Goal: Task Accomplishment & Management: Manage account settings

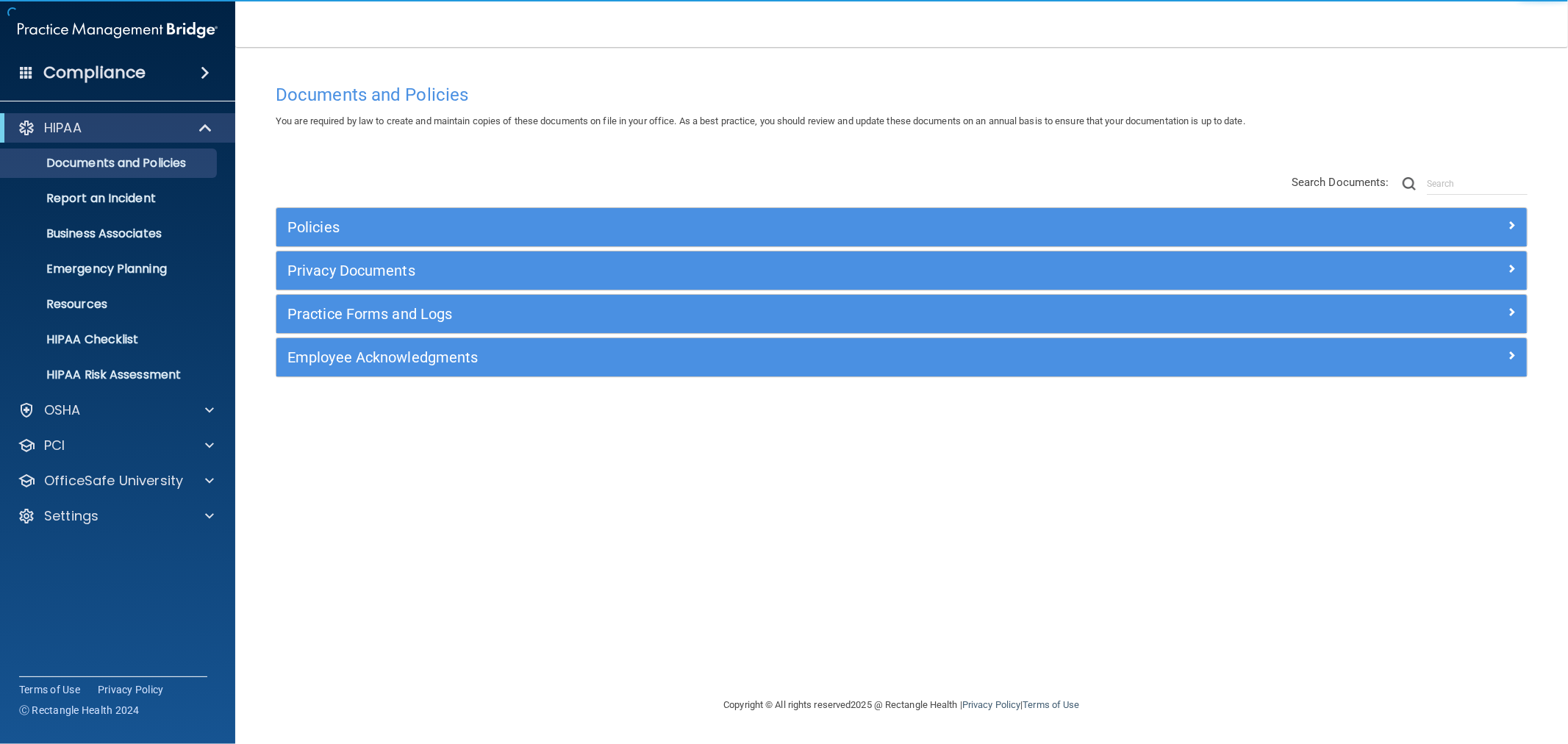
click at [802, 207] on div "Policies Select All (Unselect 0) Unselect All Print Selected (0) Acceptable Use…" at bounding box center [902, 277] width 1274 height 235
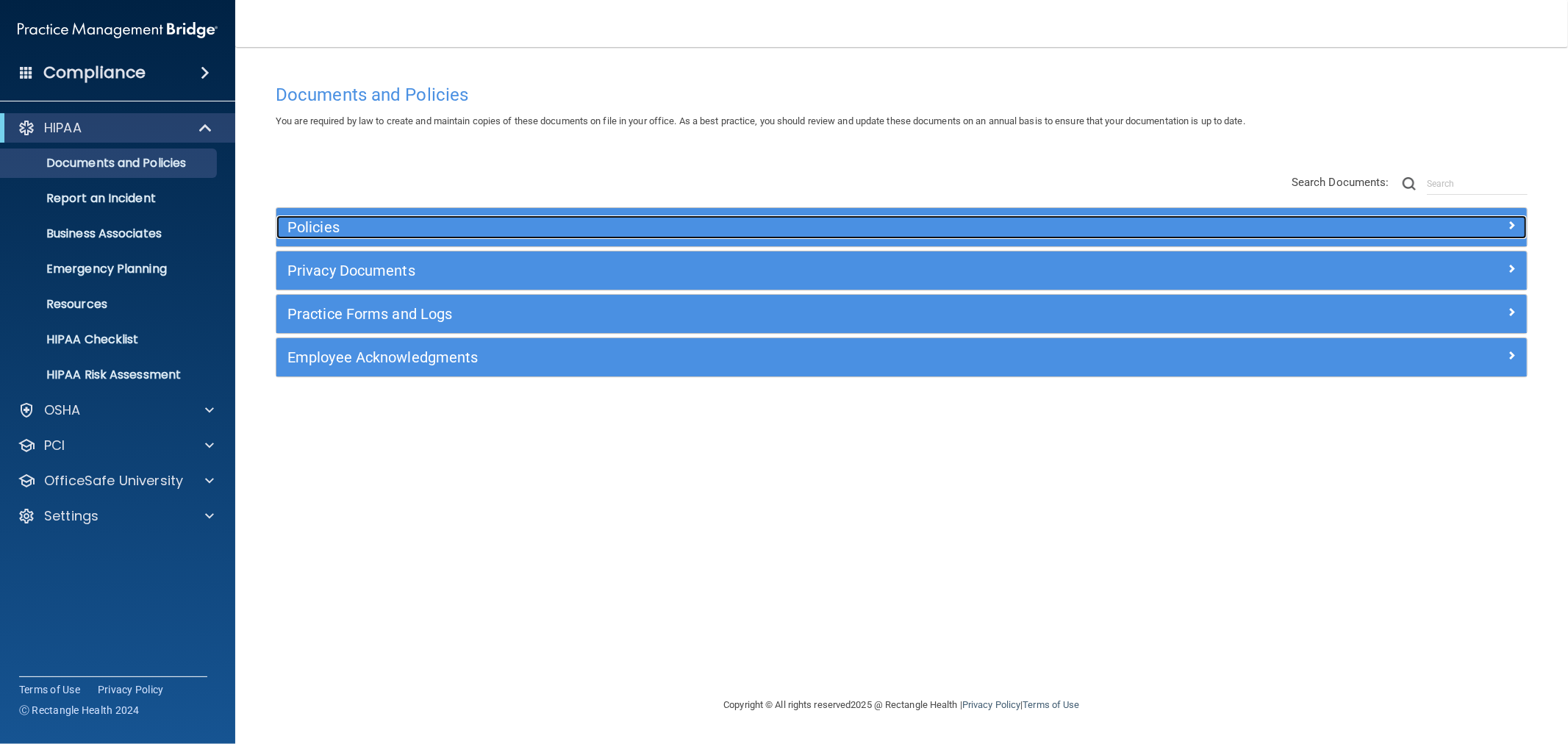
click at [811, 233] on h5 "Policies" at bounding box center [746, 227] width 916 height 16
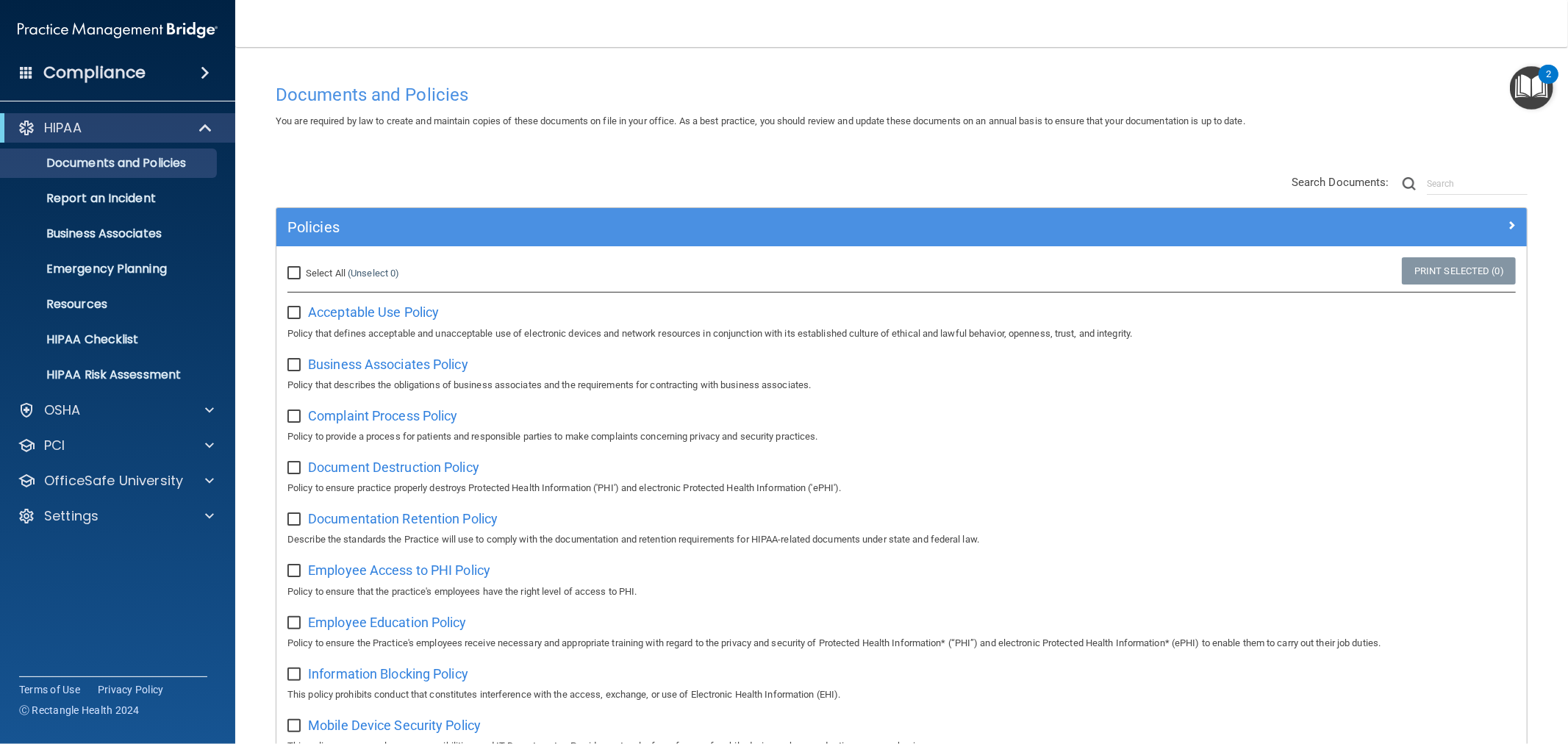
click at [77, 84] on div "Compliance" at bounding box center [117, 72] width 235 height 32
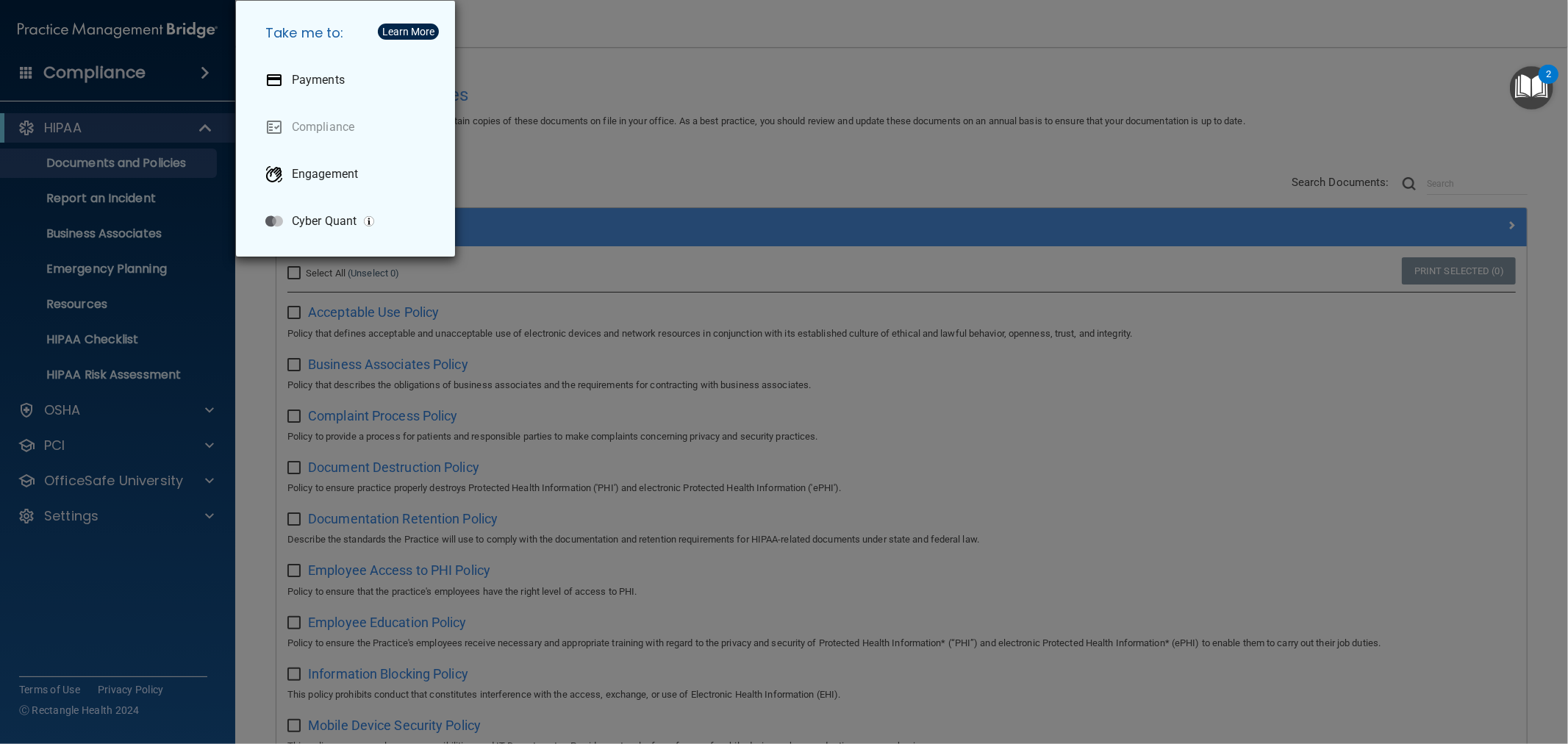
click at [825, 69] on div "Take me to: Payments Compliance Engagement Cyber Quant" at bounding box center [784, 372] width 1568 height 744
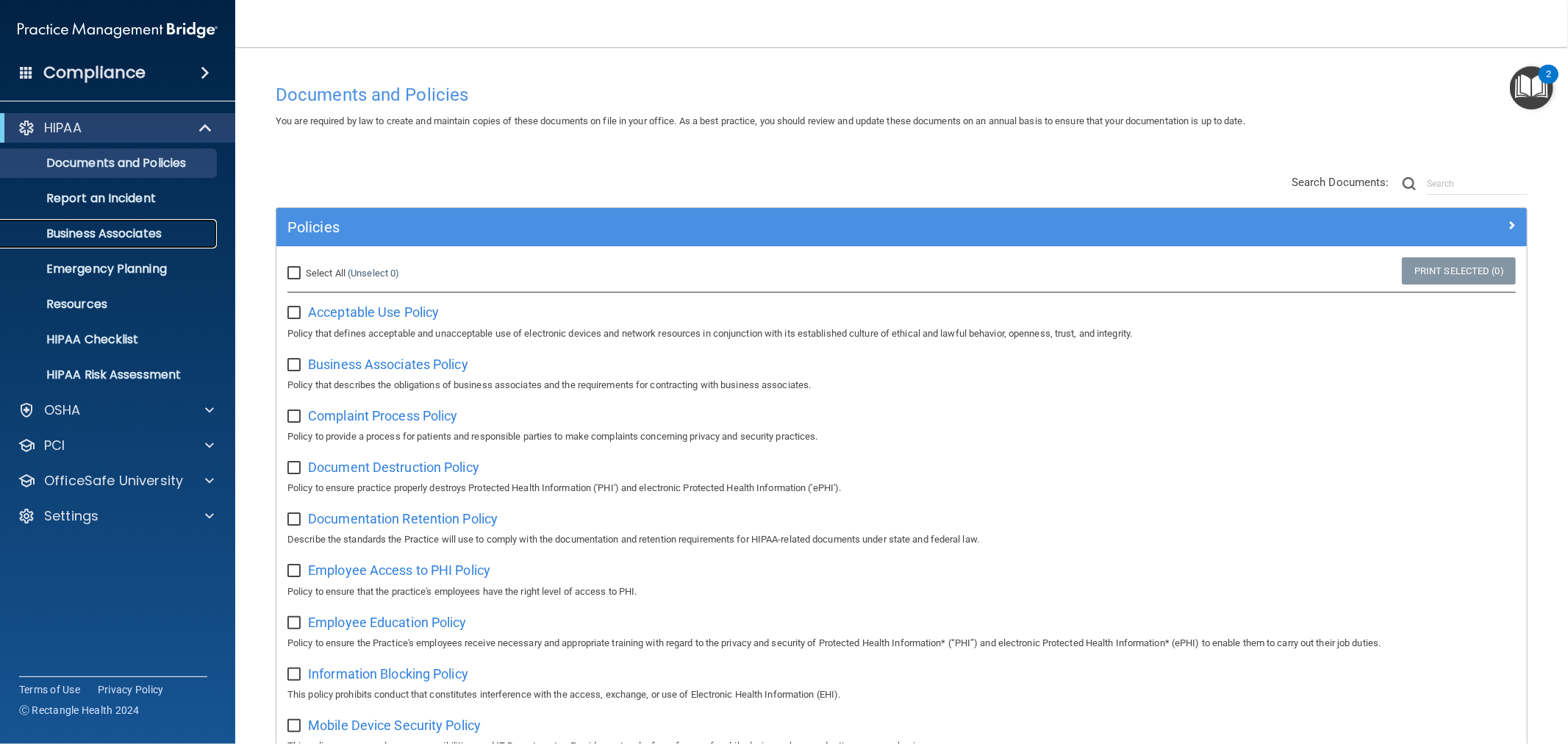
click at [123, 237] on p "Business Associates" at bounding box center [109, 234] width 200 height 15
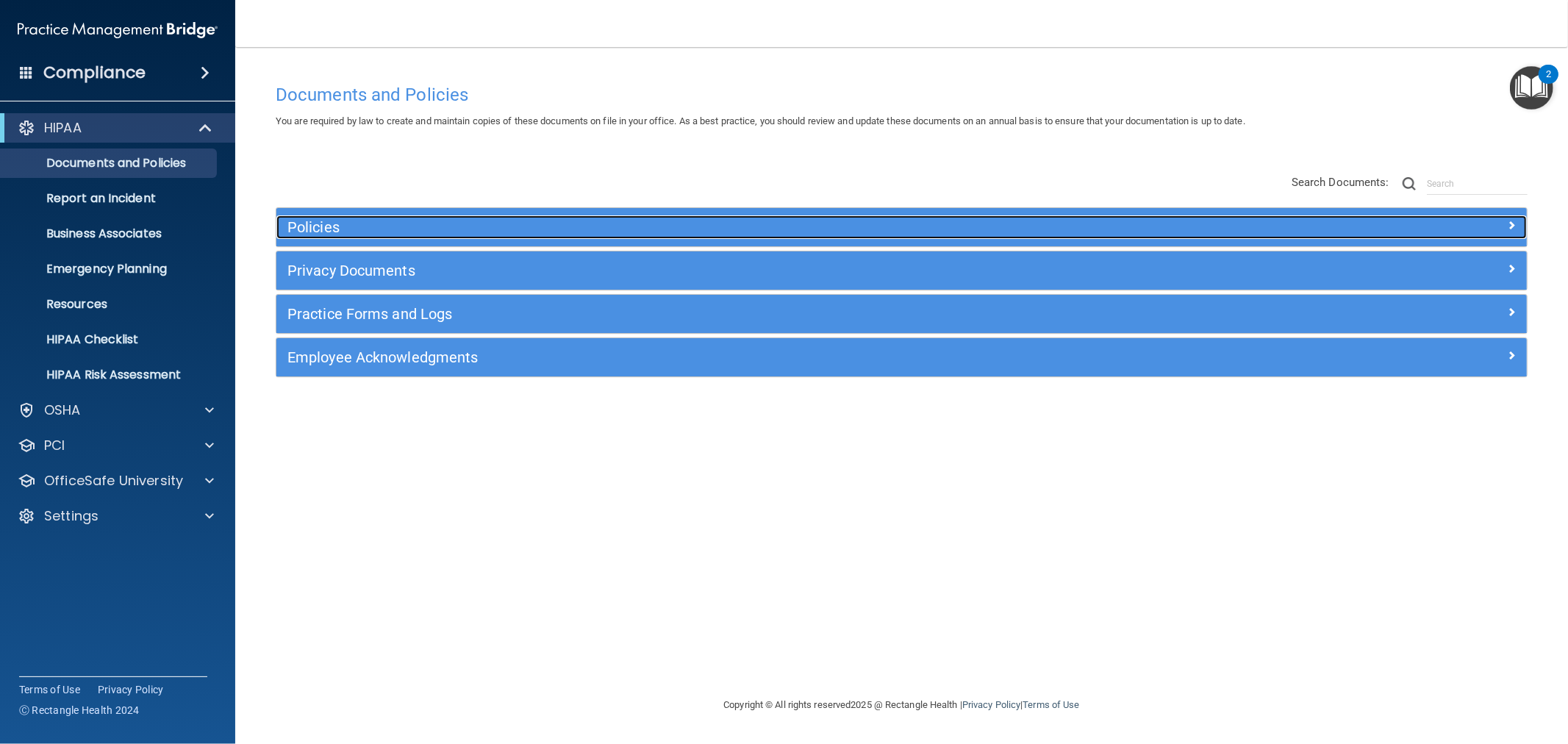
click at [605, 227] on h5 "Policies" at bounding box center [746, 227] width 916 height 16
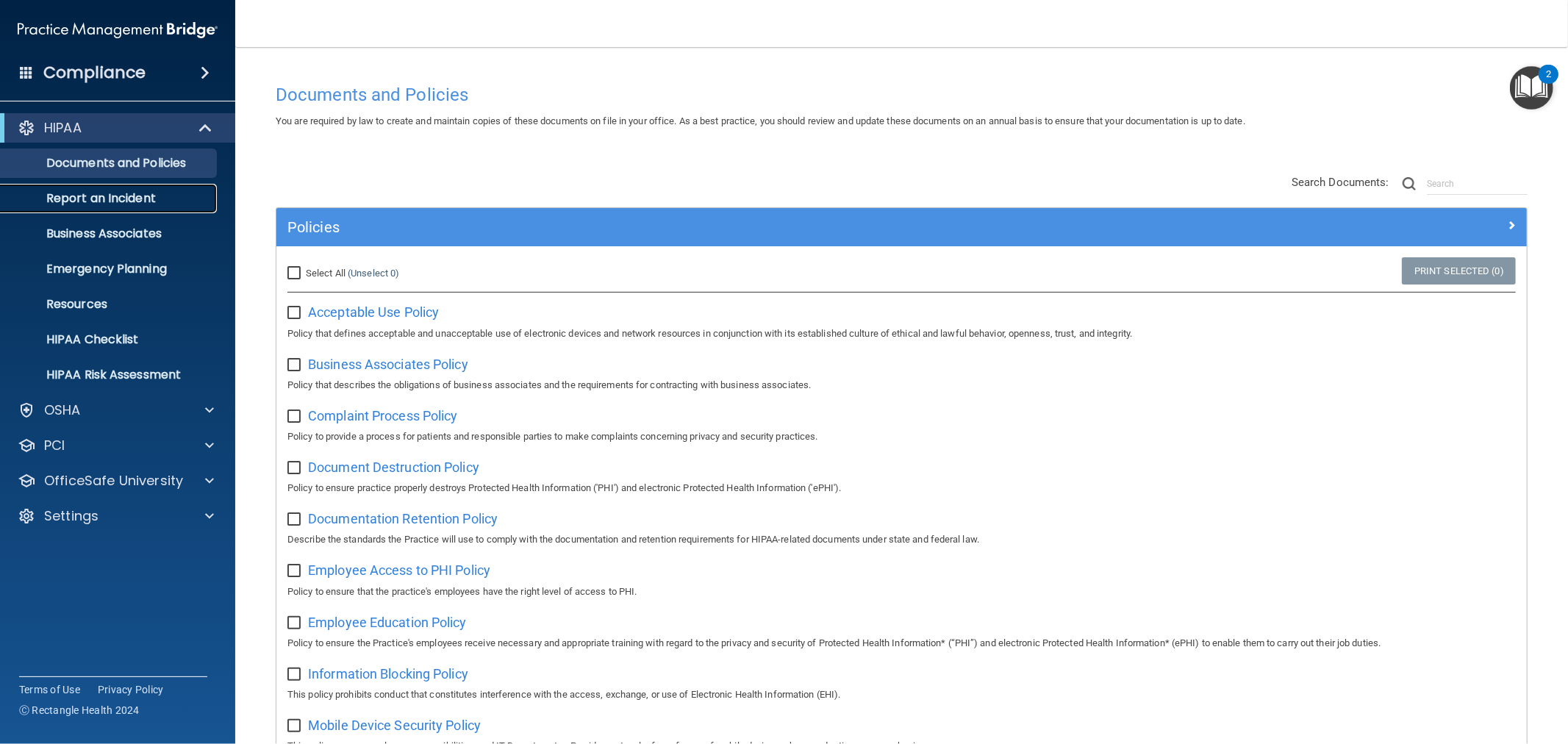
click at [82, 207] on link "Report an Incident" at bounding box center [101, 198] width 231 height 29
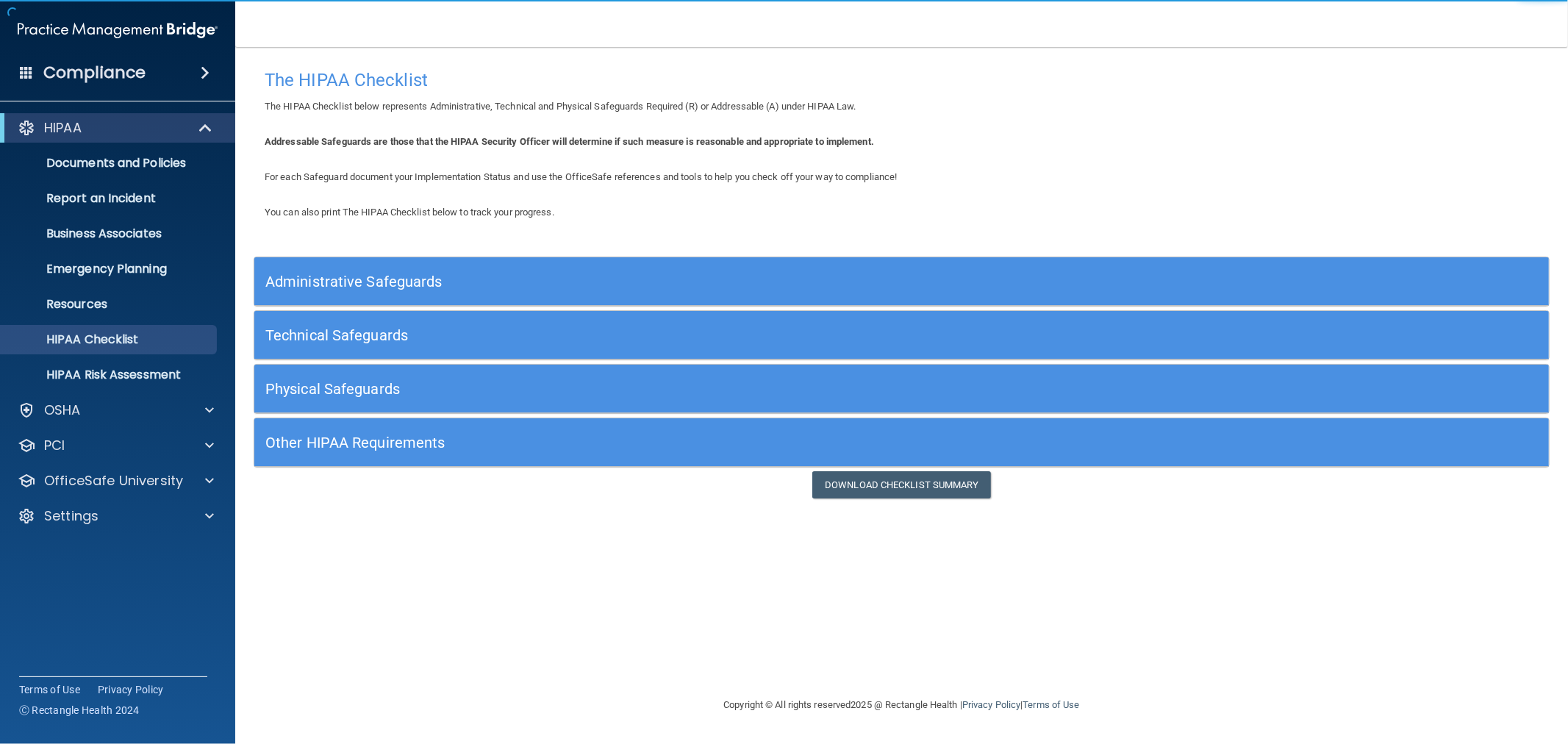
click at [327, 284] on h5 "Administrative Safeguards" at bounding box center [740, 281] width 949 height 16
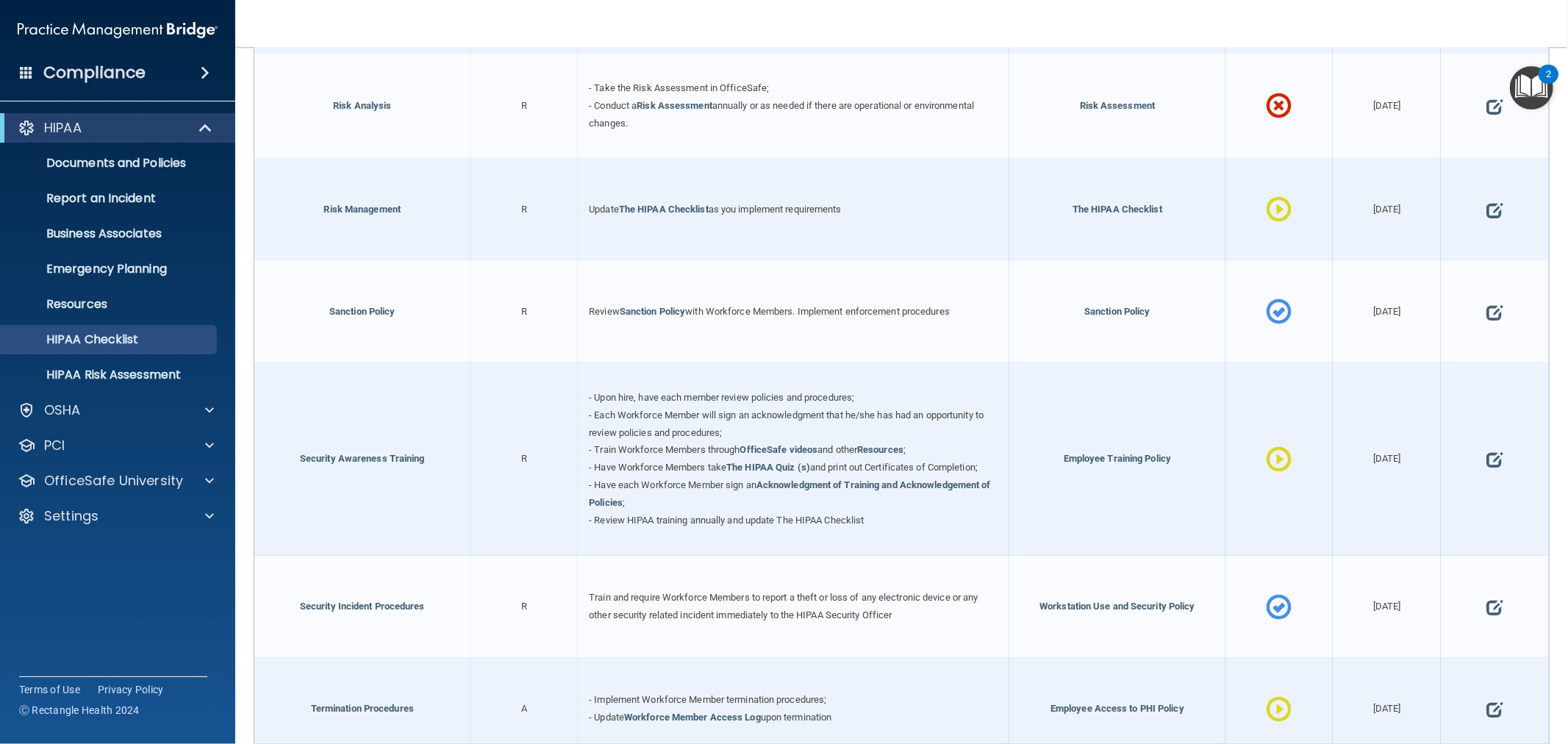
scroll to position [1307, 0]
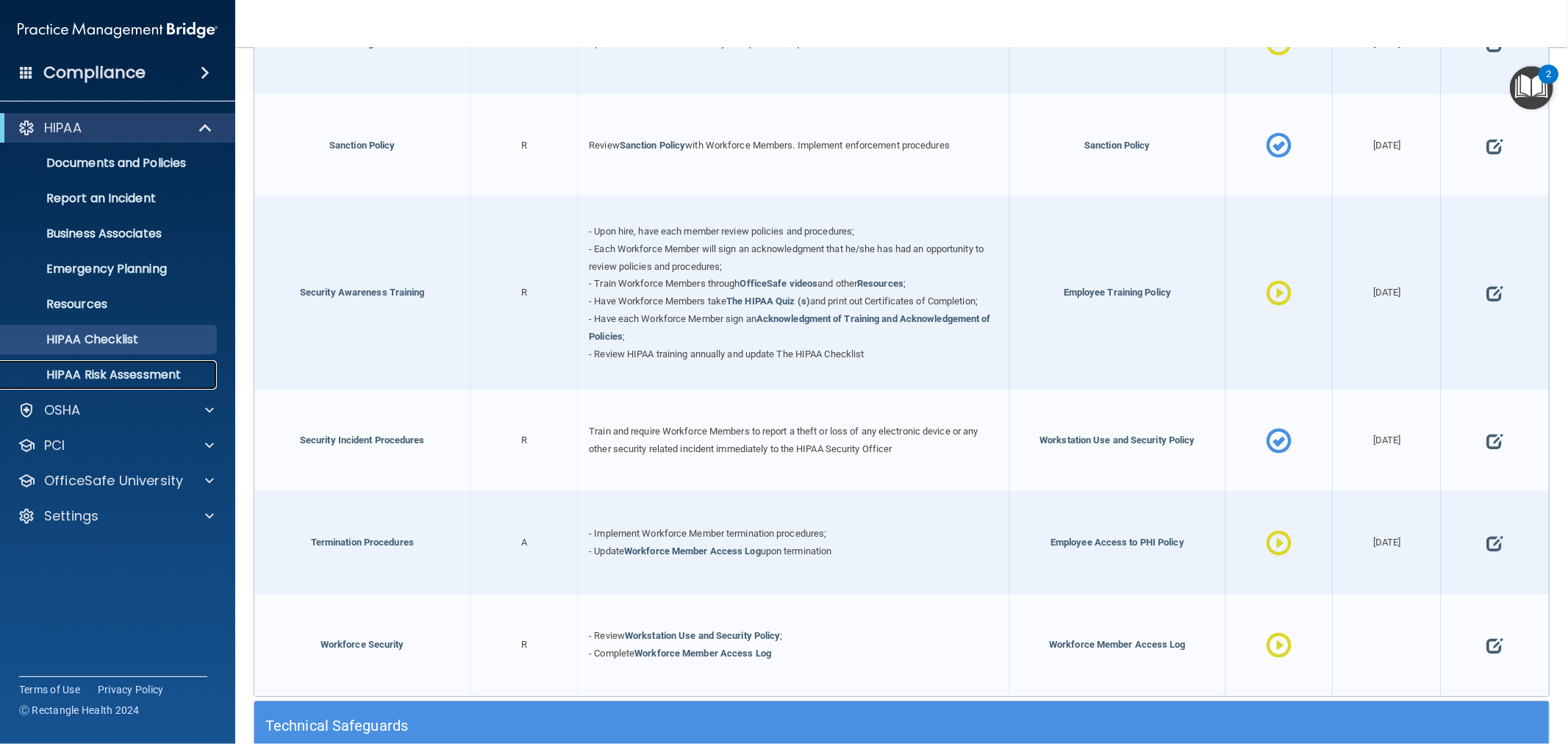
click at [134, 368] on p "HIPAA Risk Assessment" at bounding box center [109, 375] width 200 height 15
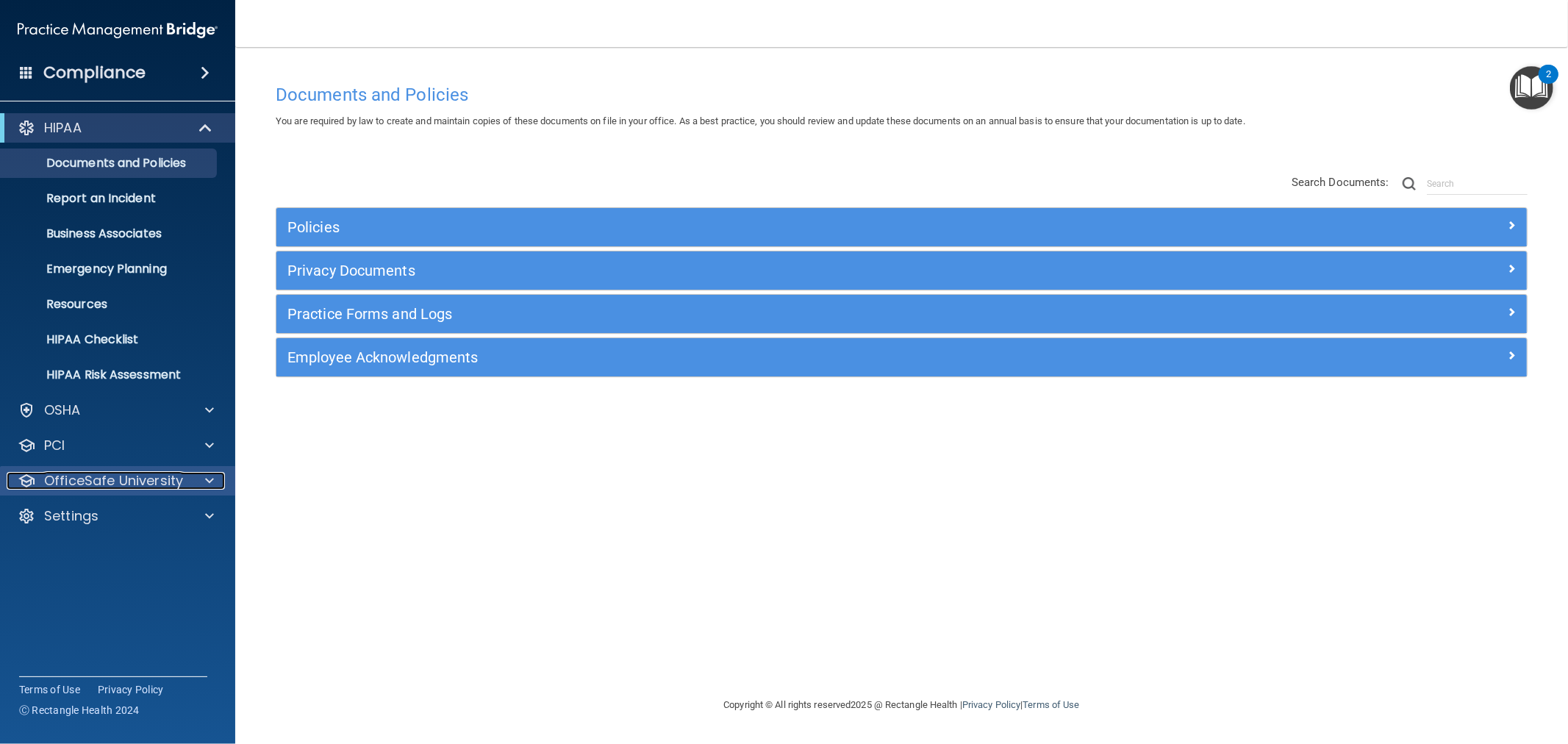
click at [128, 481] on p "OfficeSafe University" at bounding box center [113, 481] width 139 height 17
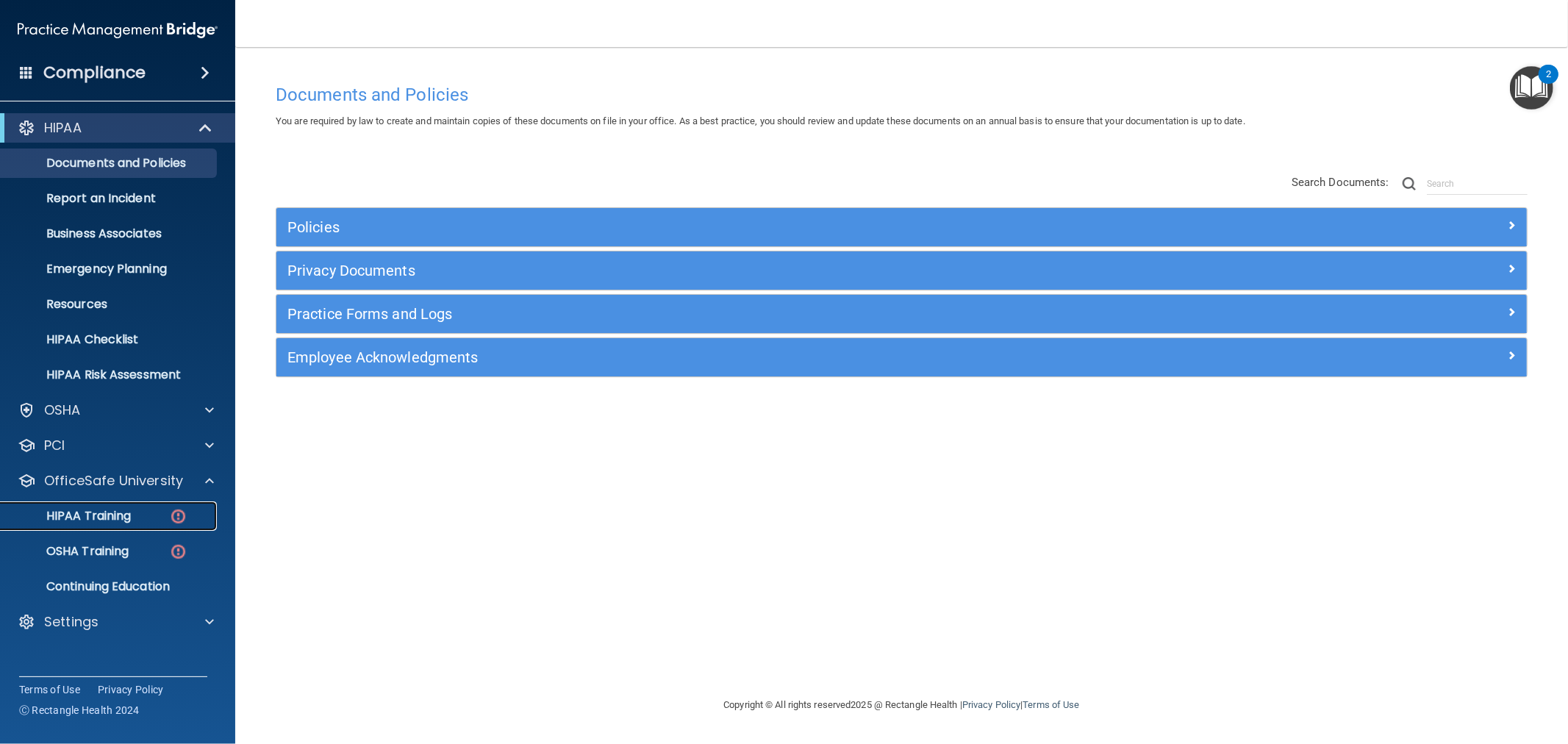
click at [133, 515] on div "HIPAA Training" at bounding box center [109, 516] width 200 height 15
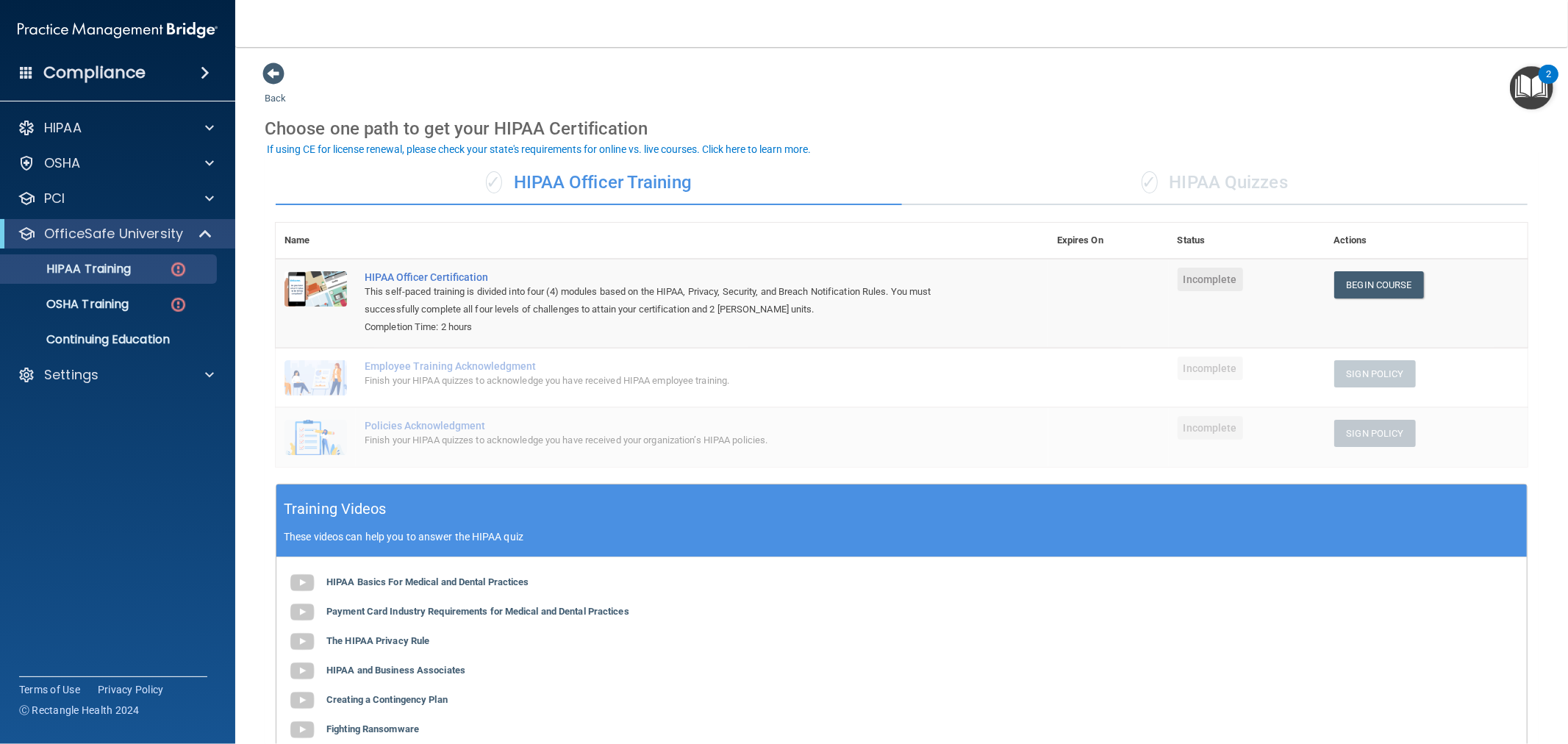
click at [1241, 193] on div "✓ HIPAA Quizzes" at bounding box center [1215, 183] width 627 height 44
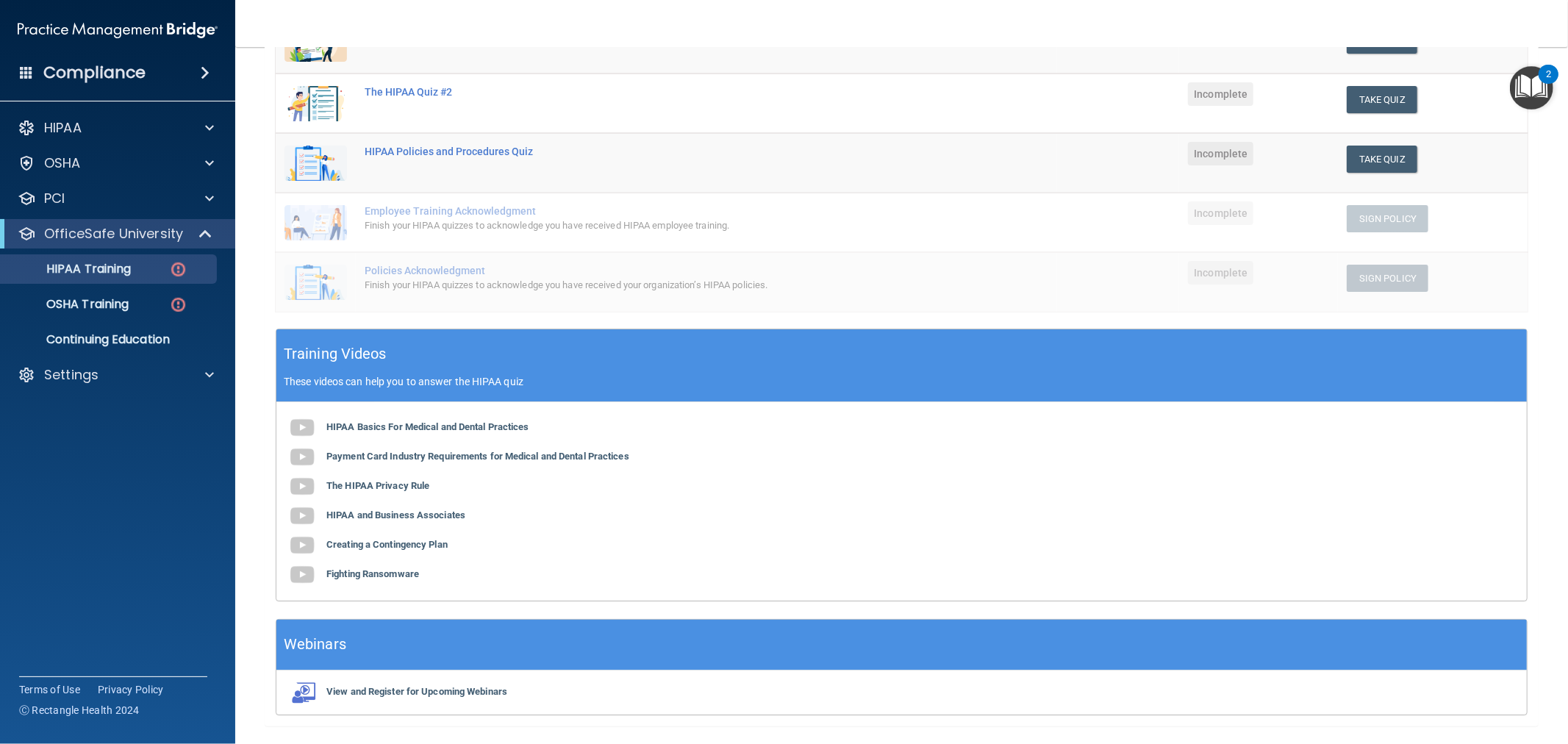
scroll to position [284, 0]
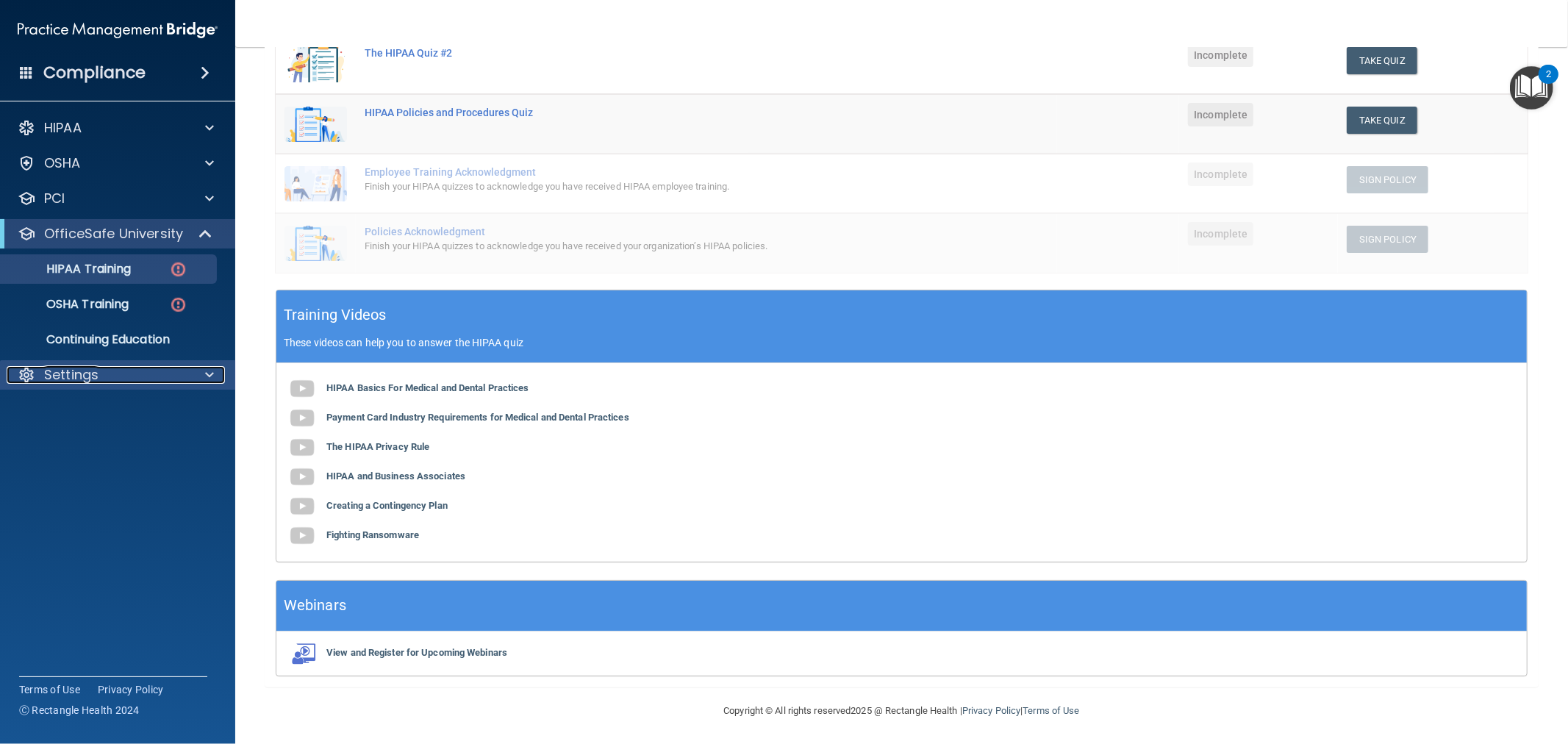
click at [143, 379] on div "Settings" at bounding box center [97, 375] width 182 height 17
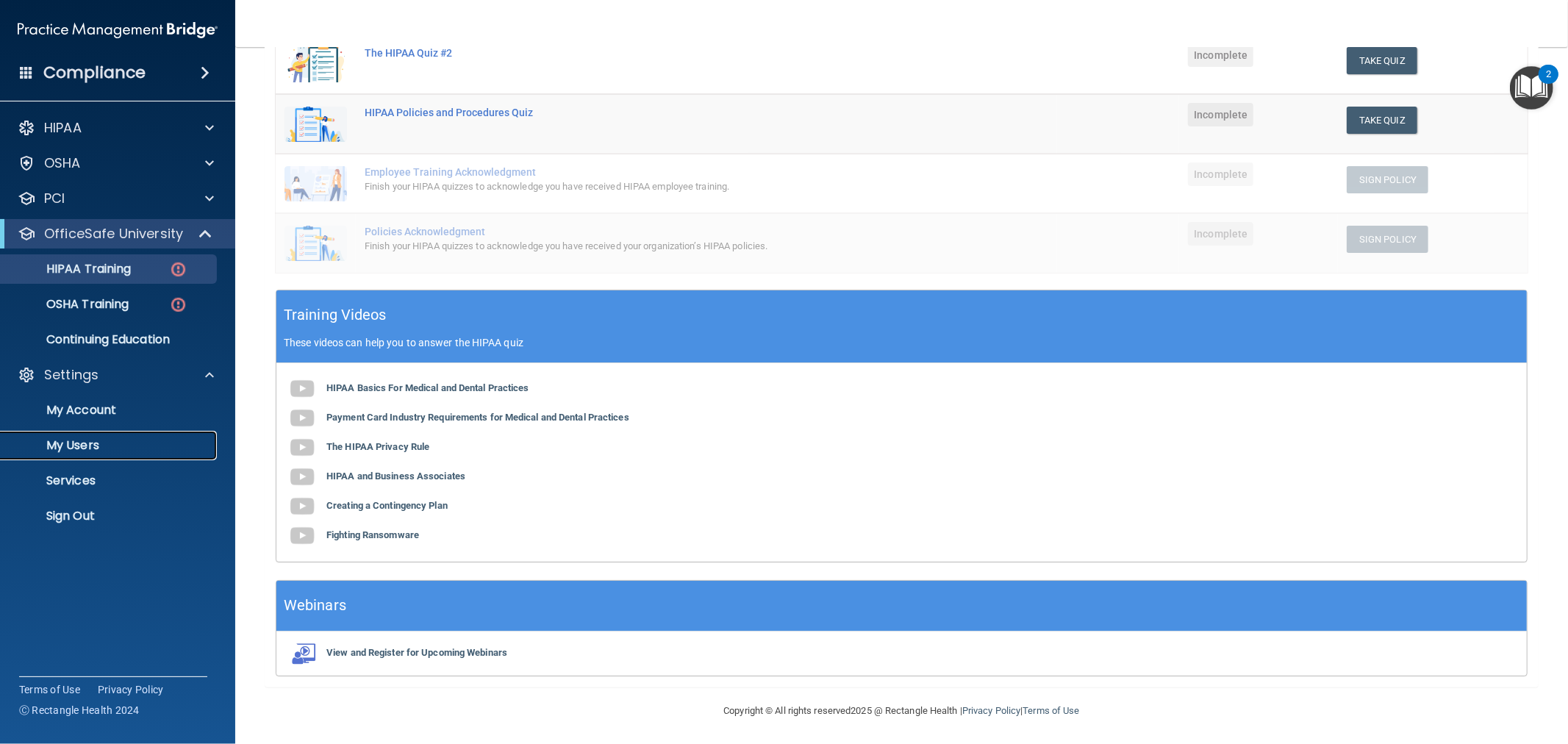
click at [133, 443] on p "My Users" at bounding box center [109, 445] width 200 height 15
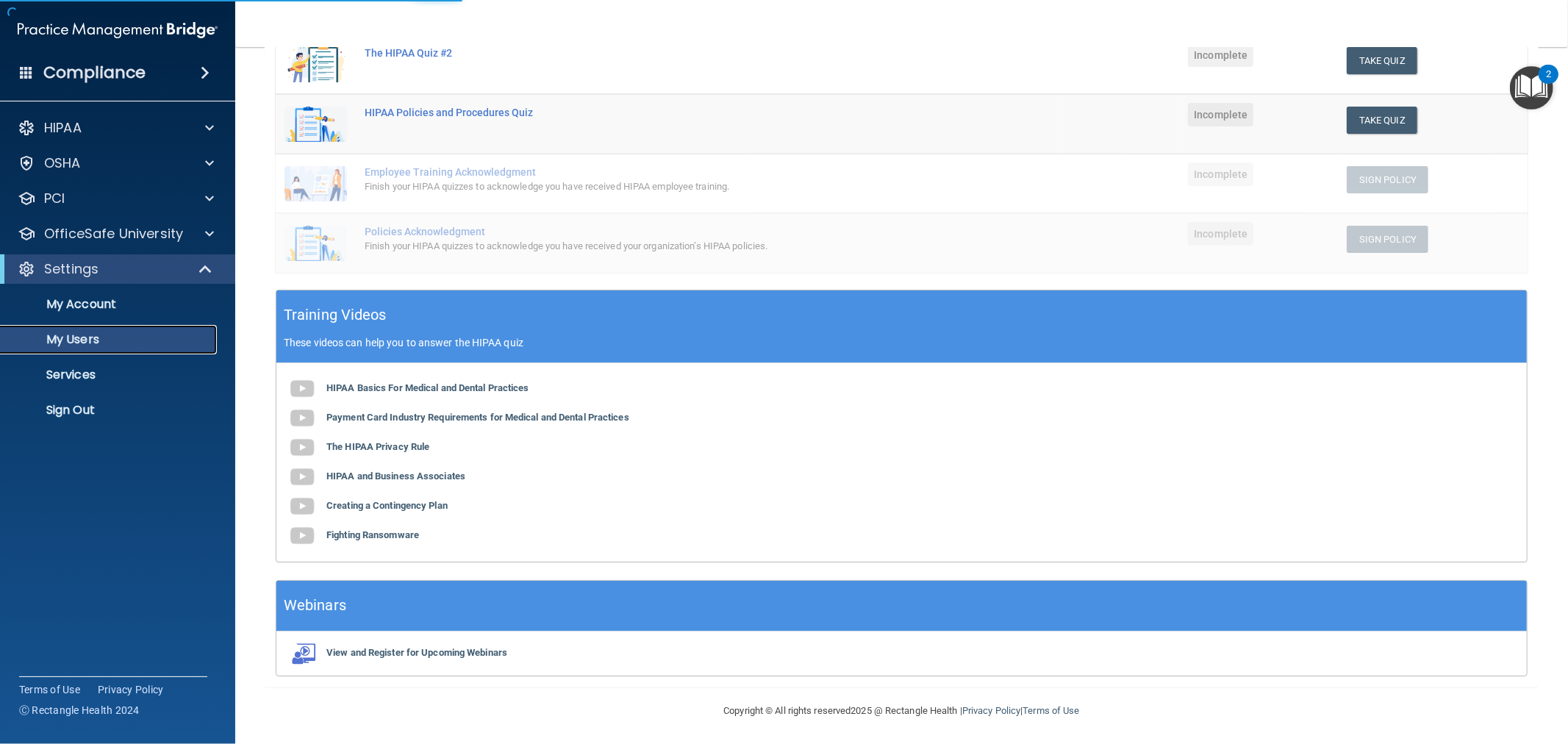
select select "20"
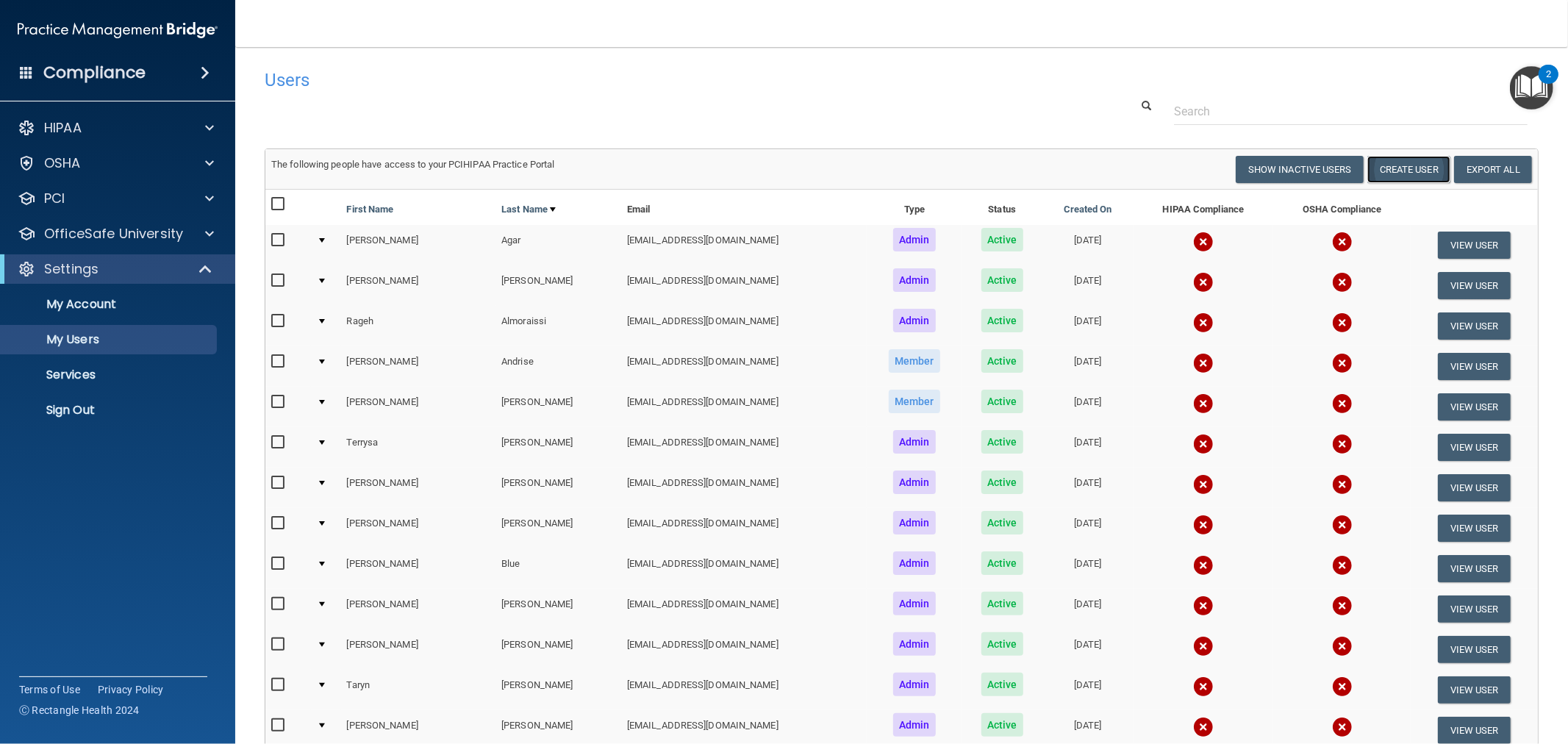
click at [1413, 177] on button "Create User" at bounding box center [1409, 170] width 83 height 27
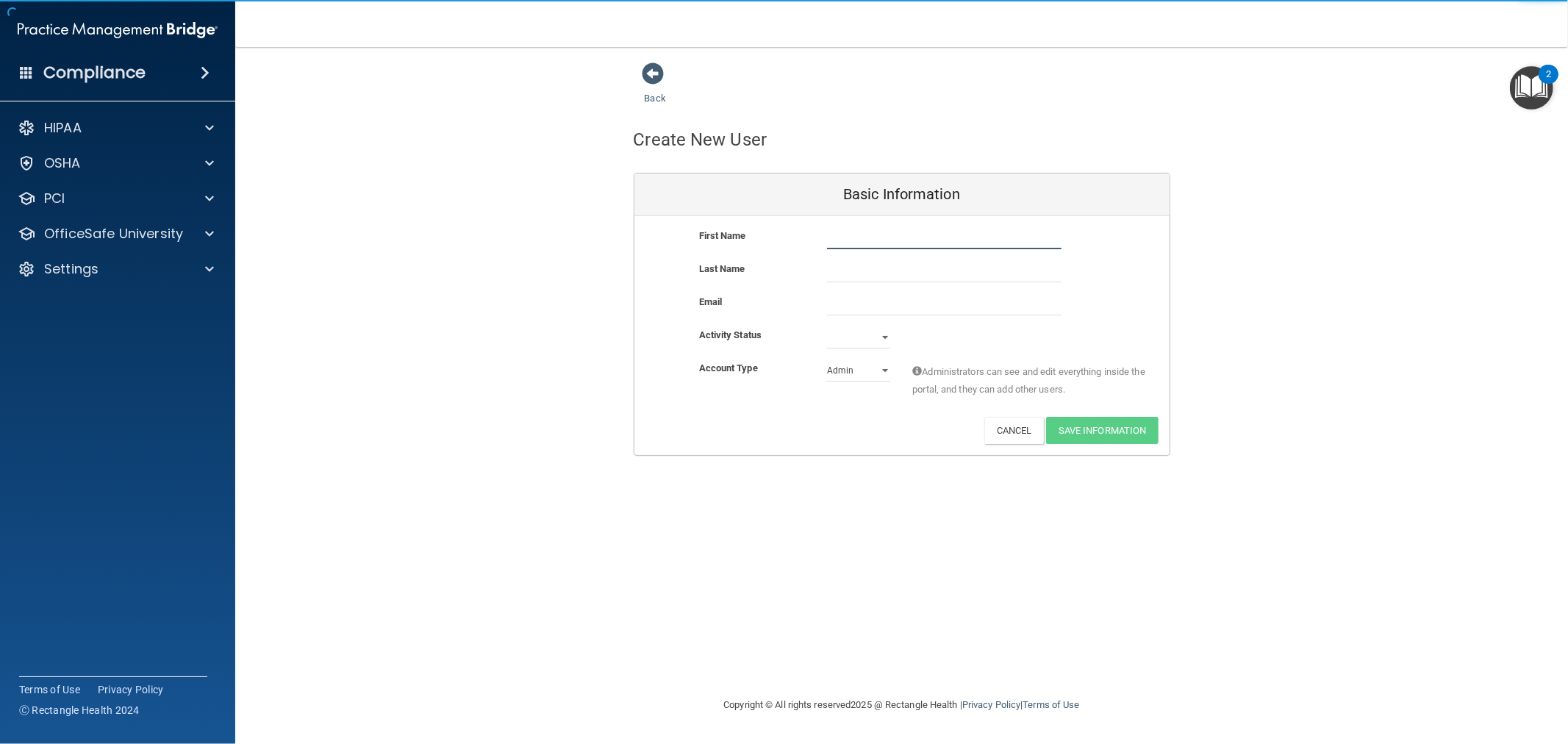
click at [864, 247] on input "text" at bounding box center [944, 238] width 235 height 22
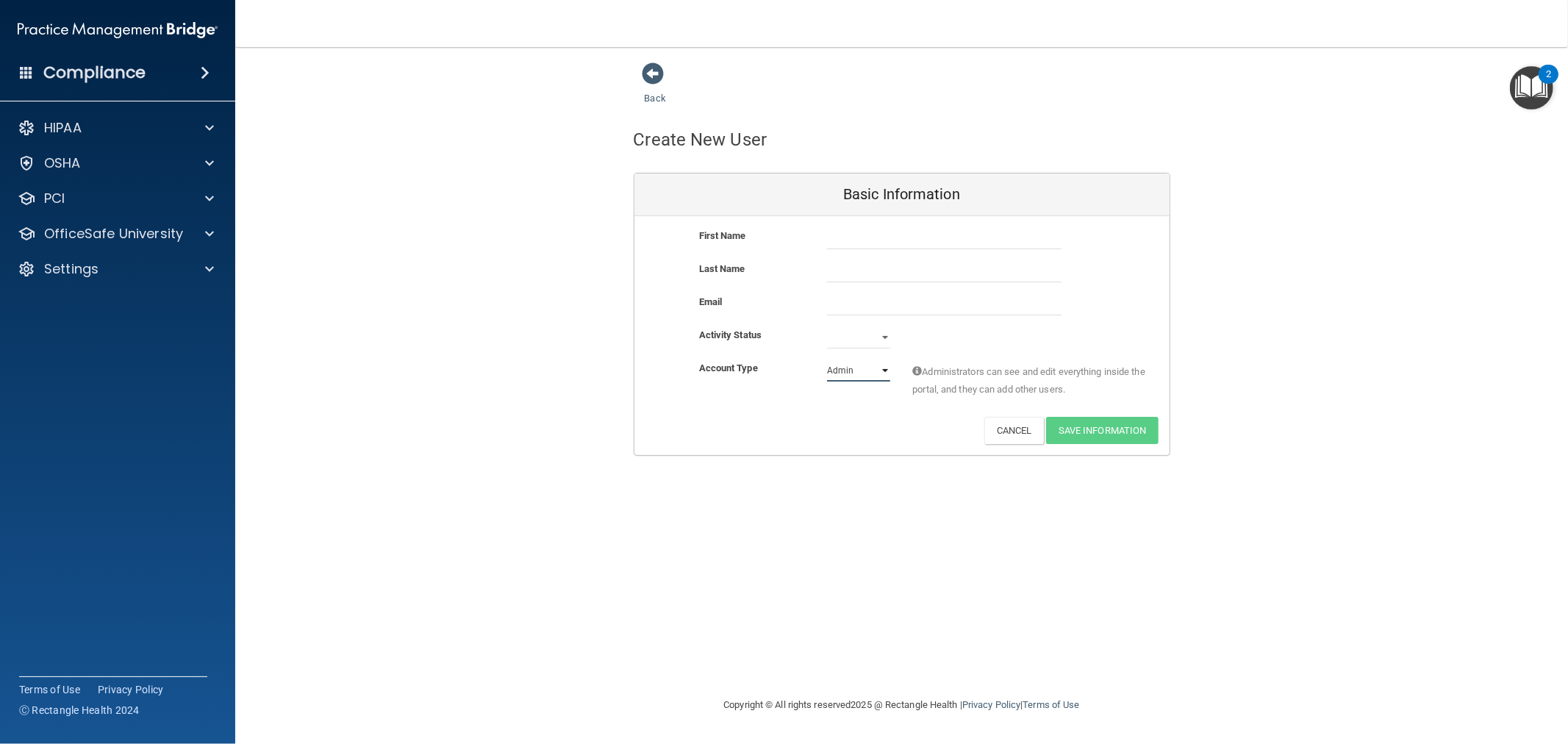
click at [853, 364] on select "Admin Member" at bounding box center [859, 371] width 63 height 22
click at [1038, 311] on input "email" at bounding box center [944, 304] width 235 height 22
click at [1320, 322] on div "Back Create New User Basic Information First Name Last Name Email Activity Stat…" at bounding box center [902, 258] width 1274 height 394
click at [124, 128] on div "HIPAA" at bounding box center [97, 128] width 182 height 17
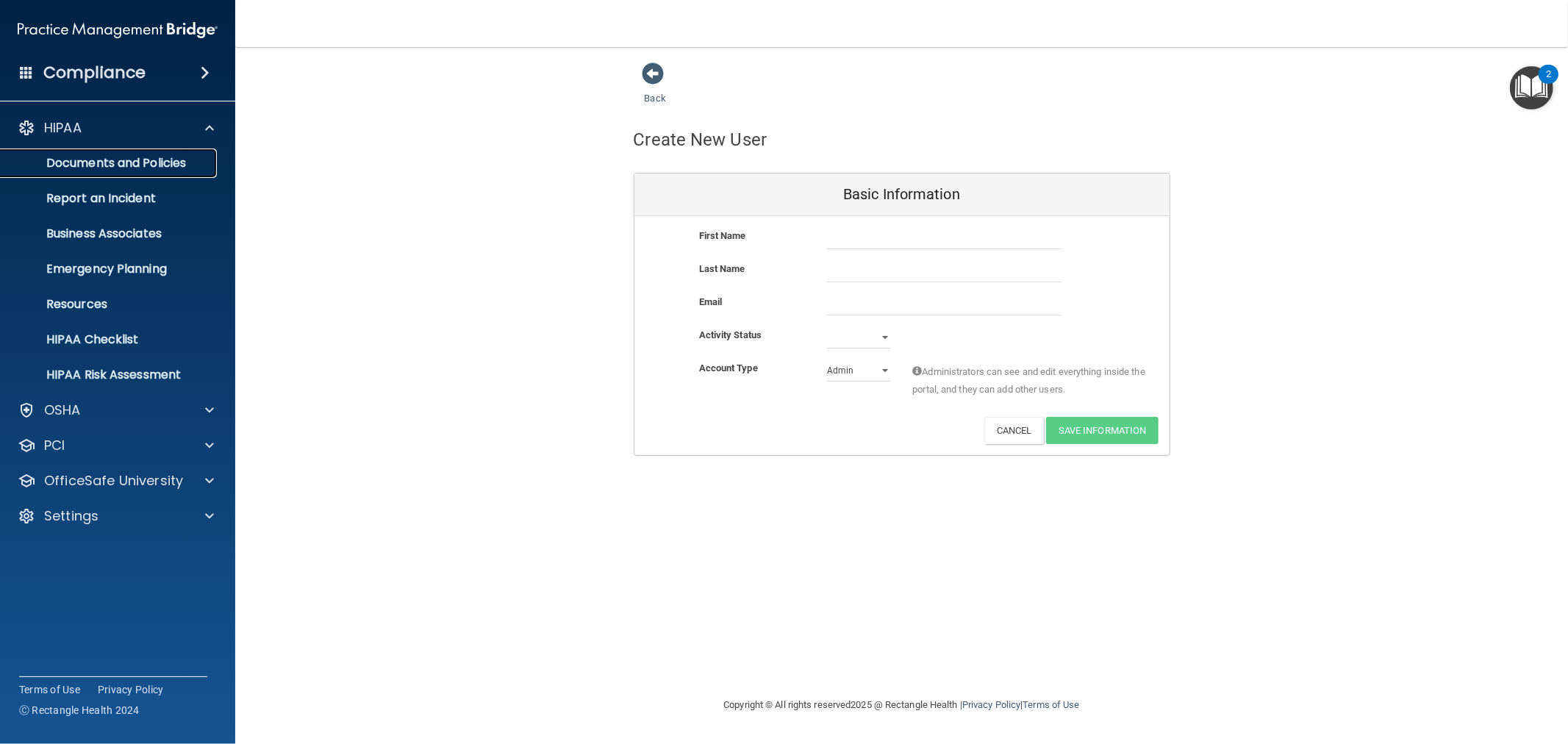
click at [135, 168] on p "Documents and Policies" at bounding box center [109, 163] width 200 height 15
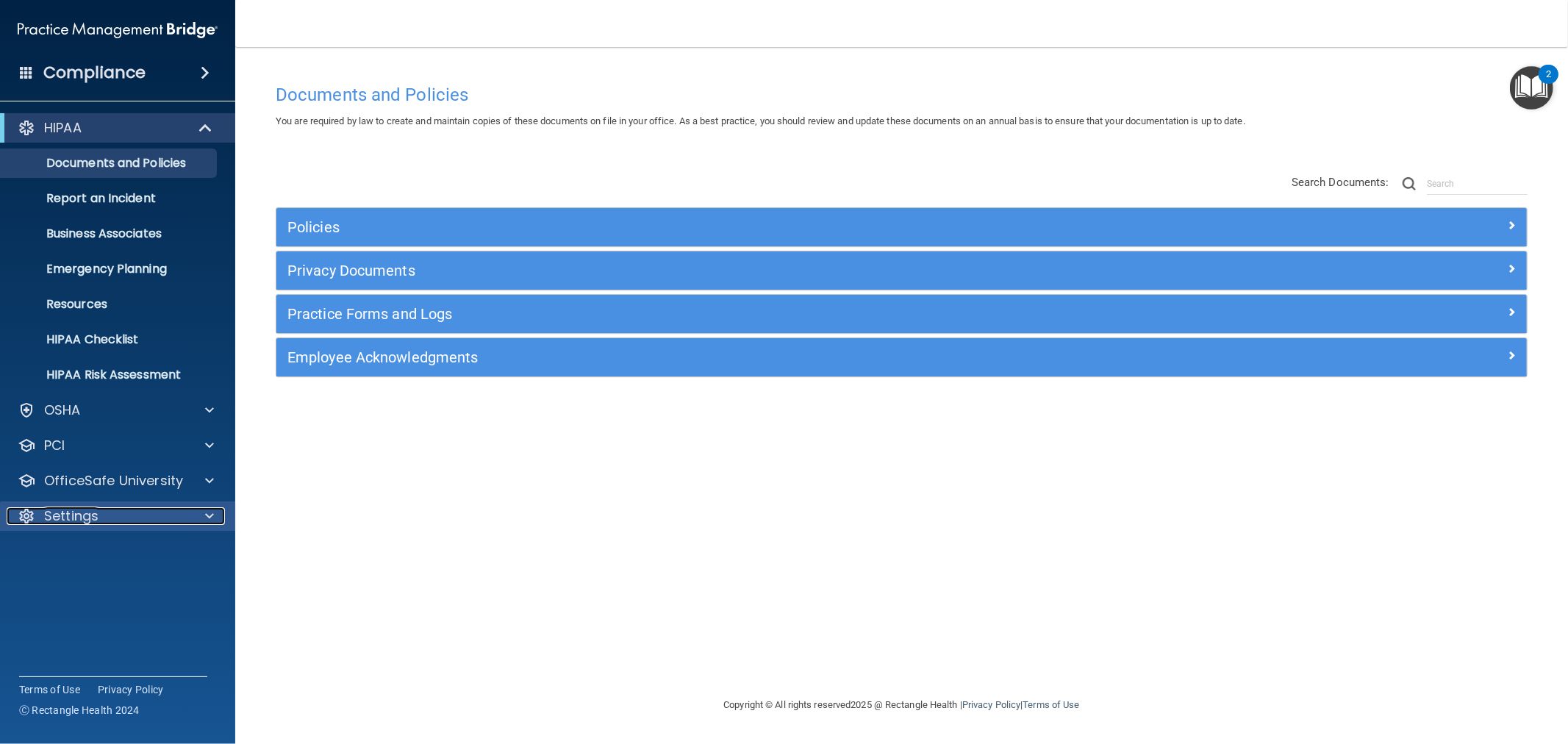
click at [157, 518] on div "Settings" at bounding box center [97, 516] width 182 height 17
click at [518, 498] on div "Documents and Policies You are required by law to create and maintain copies of…" at bounding box center [902, 387] width 1274 height 620
